Goal: Task Accomplishment & Management: Use online tool/utility

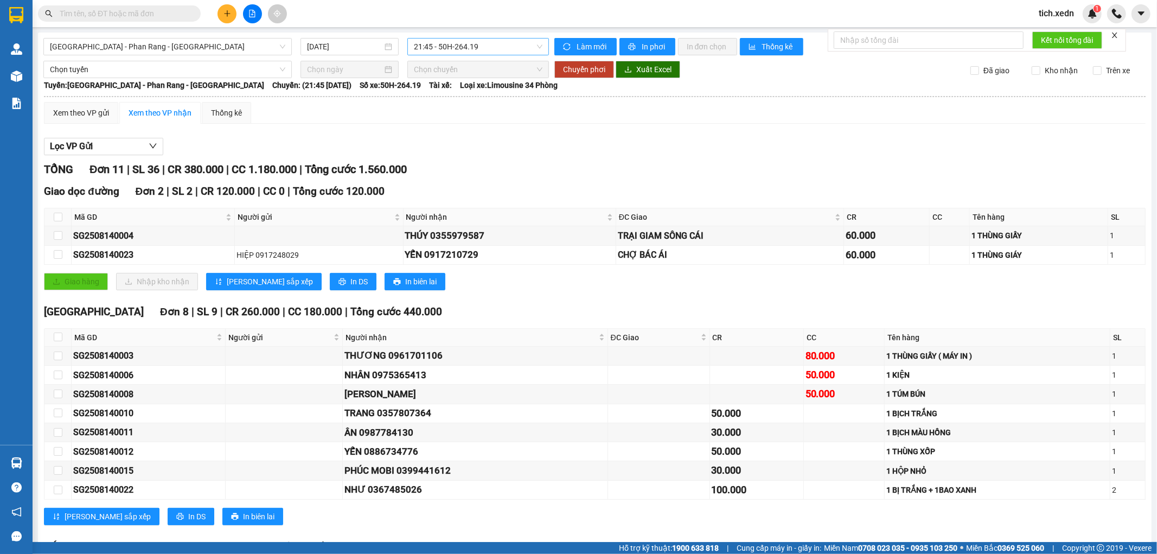
click at [451, 52] on span "21:45 - 50H-264.19" at bounding box center [478, 47] width 128 height 16
click at [449, 93] on div "08:00 - 50H-945.14" at bounding box center [454, 85] width 98 height 17
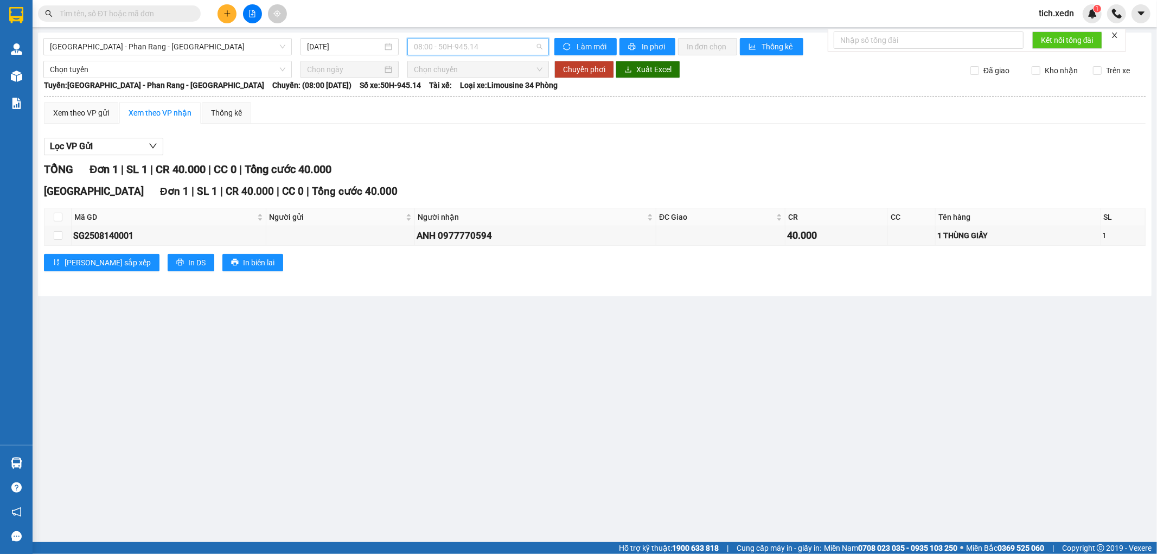
click at [424, 51] on span "08:00 - 50H-945.14" at bounding box center [478, 47] width 128 height 16
click at [475, 137] on div "21:45 - 50H-264.19" at bounding box center [456, 138] width 85 height 12
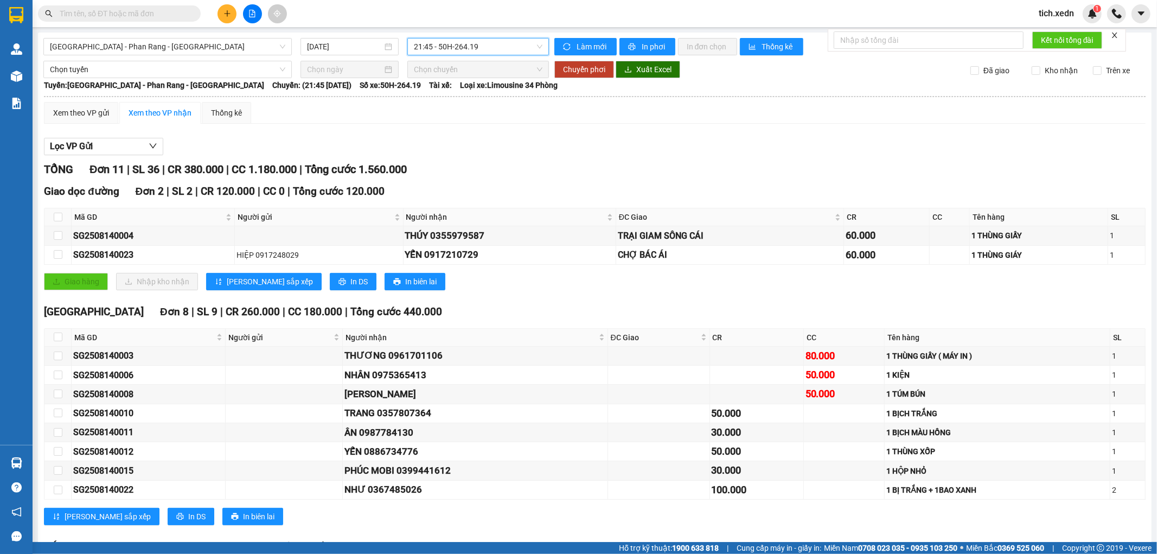
click at [414, 53] on span "21:45 - 50H-264.19" at bounding box center [478, 47] width 128 height 16
click at [490, 117] on div "20:00 - 50H-721.32" at bounding box center [453, 120] width 85 height 12
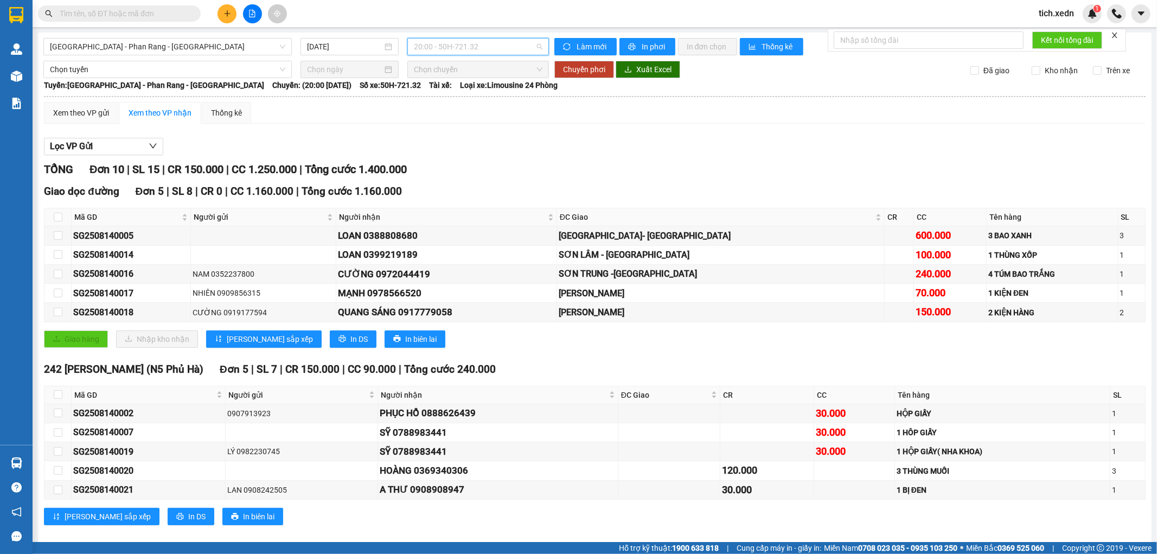
click at [407, 55] on div "20:00 - 50H-721.32" at bounding box center [477, 46] width 141 height 17
click at [456, 139] on div "21:45 - 50H-264.19" at bounding box center [453, 138] width 85 height 12
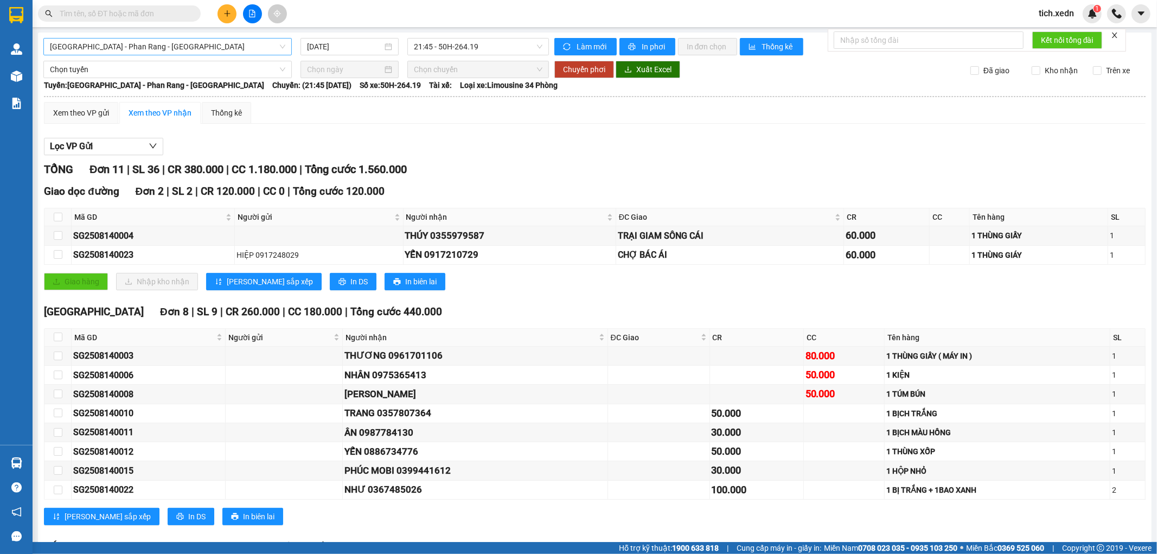
click at [253, 49] on span "[GEOGRAPHIC_DATA] - Phan Rang - [GEOGRAPHIC_DATA]" at bounding box center [167, 47] width 235 height 16
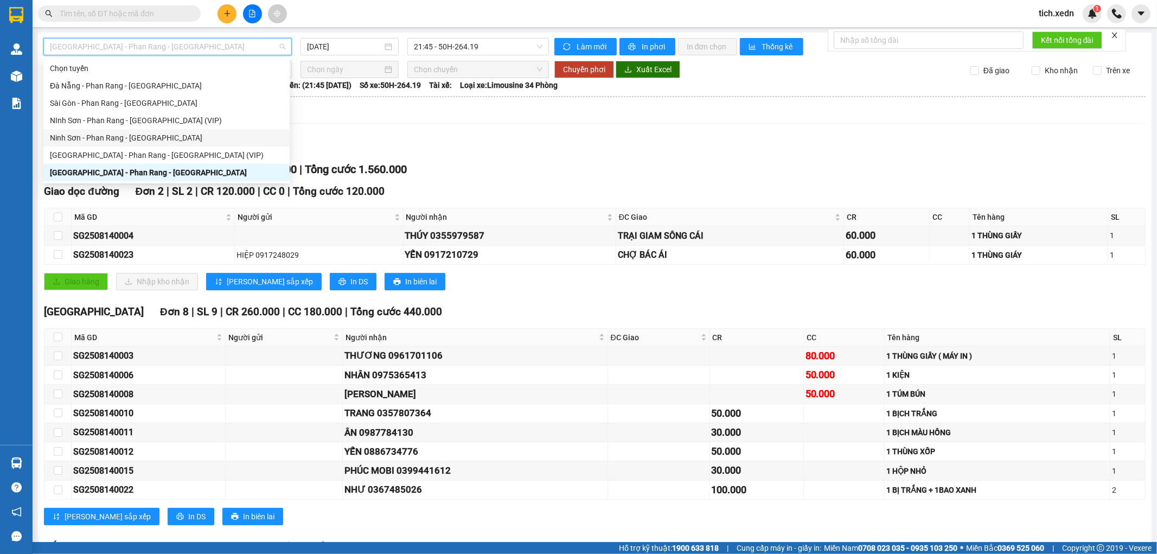
click at [224, 138] on div "Ninh Sơn - Phan Rang - [GEOGRAPHIC_DATA]" at bounding box center [166, 138] width 233 height 12
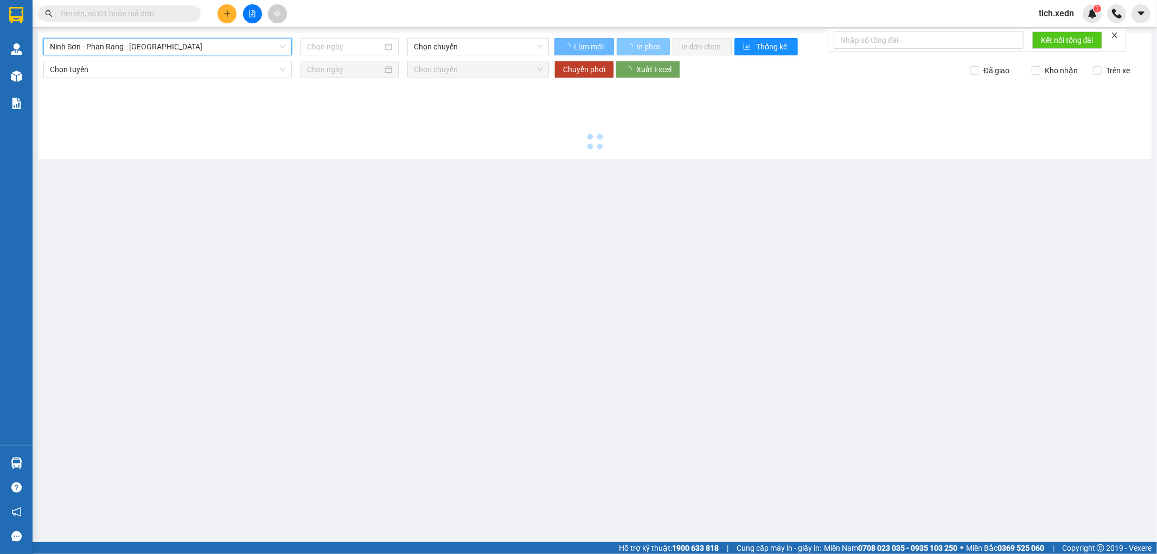
type input "[DATE]"
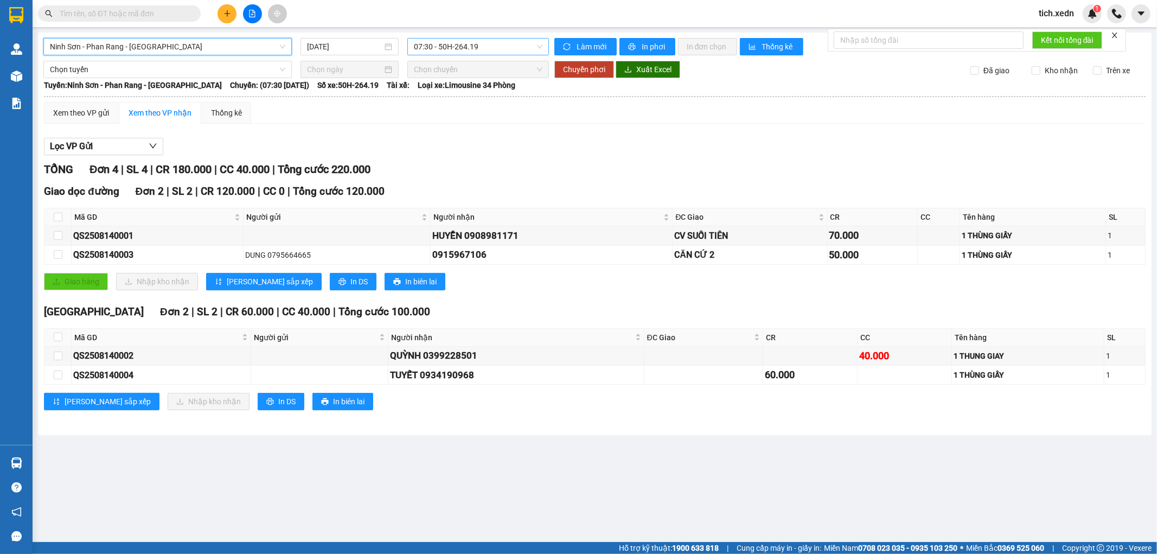
click at [515, 47] on span "07:30 - 50H-264.19" at bounding box center [478, 47] width 128 height 16
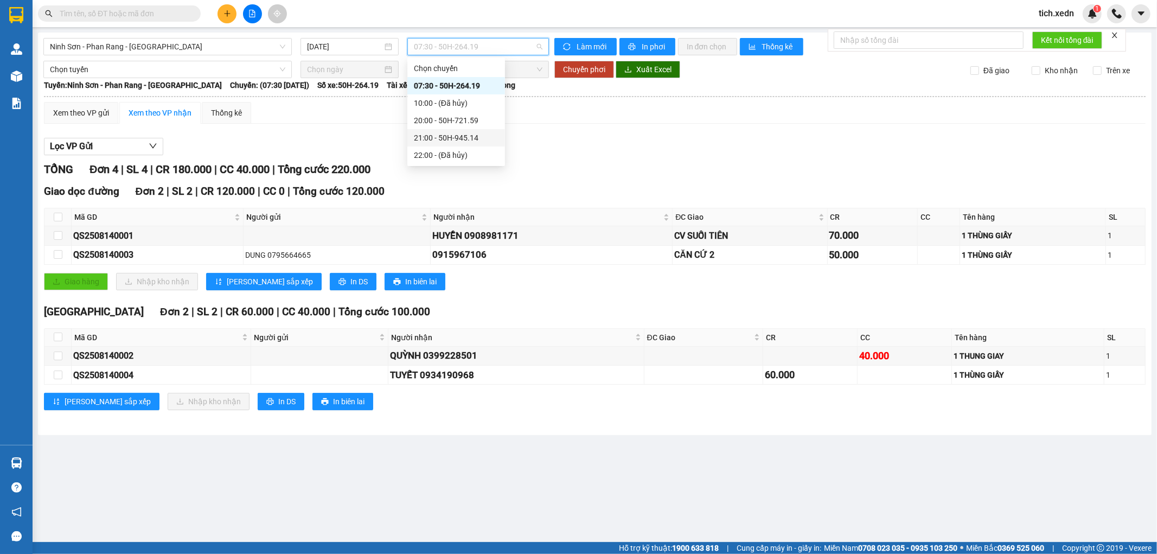
click at [474, 136] on div "21:00 - 50H-945.14" at bounding box center [456, 138] width 85 height 12
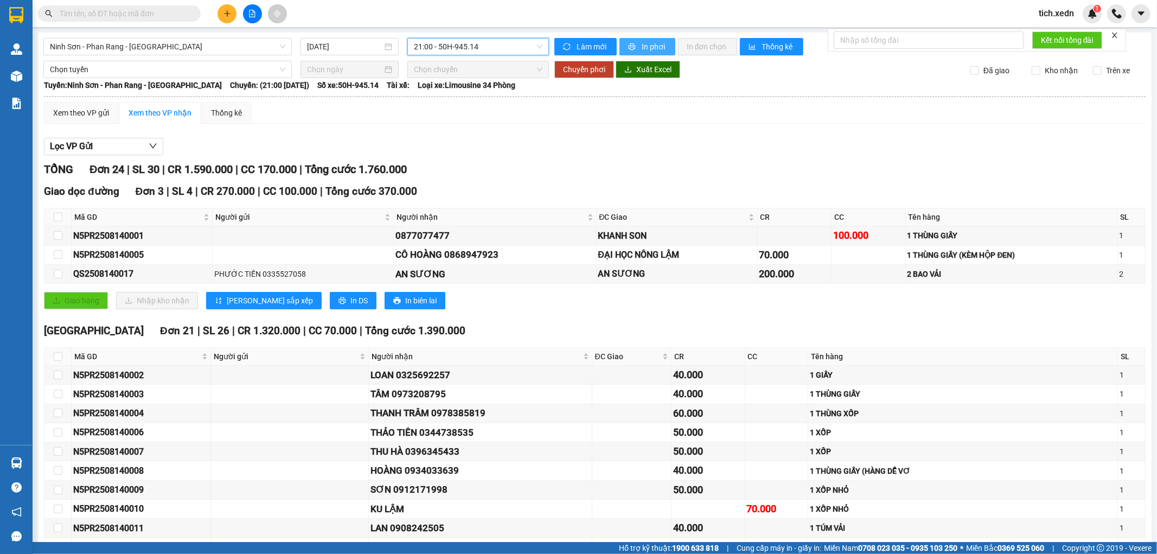
click at [635, 47] on button "In phơi" at bounding box center [648, 46] width 56 height 17
